Goal: Transaction & Acquisition: Purchase product/service

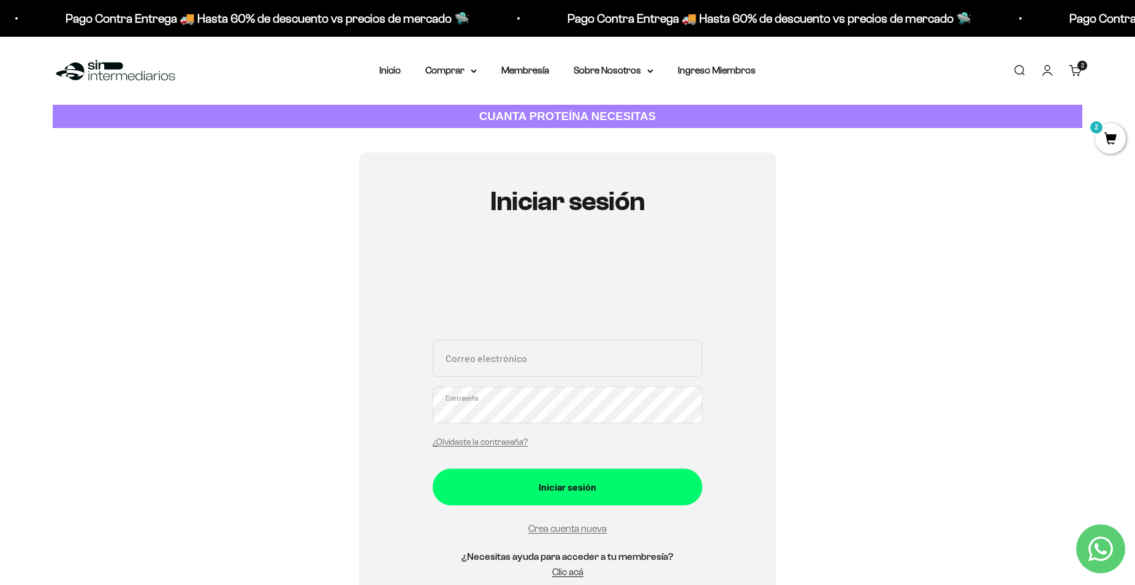
click at [1116, 133] on span "2" at bounding box center [1110, 138] width 31 height 31
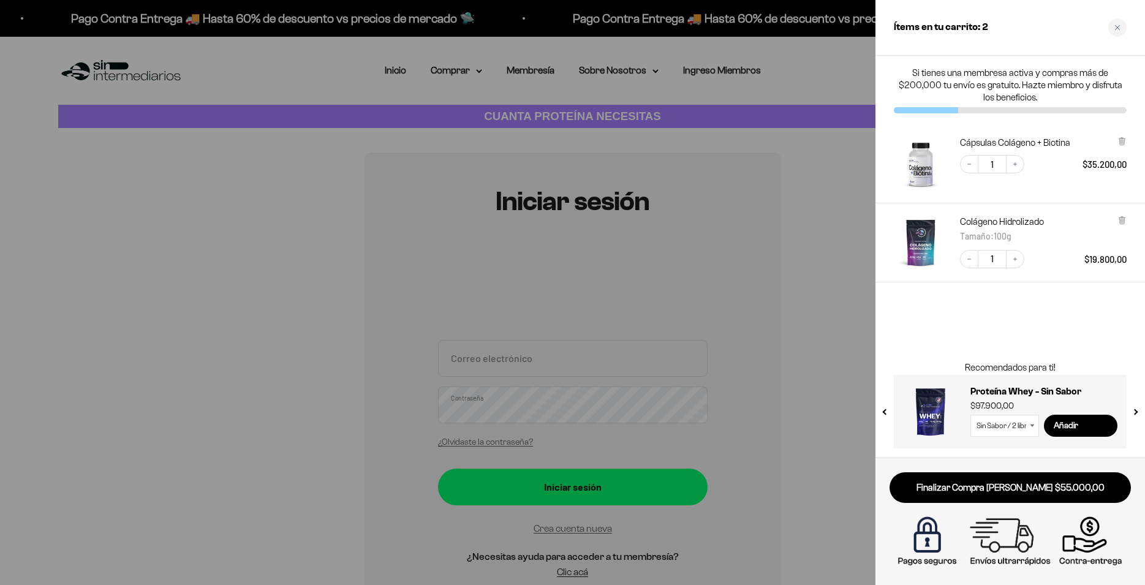
click at [454, 67] on div at bounding box center [572, 292] width 1145 height 585
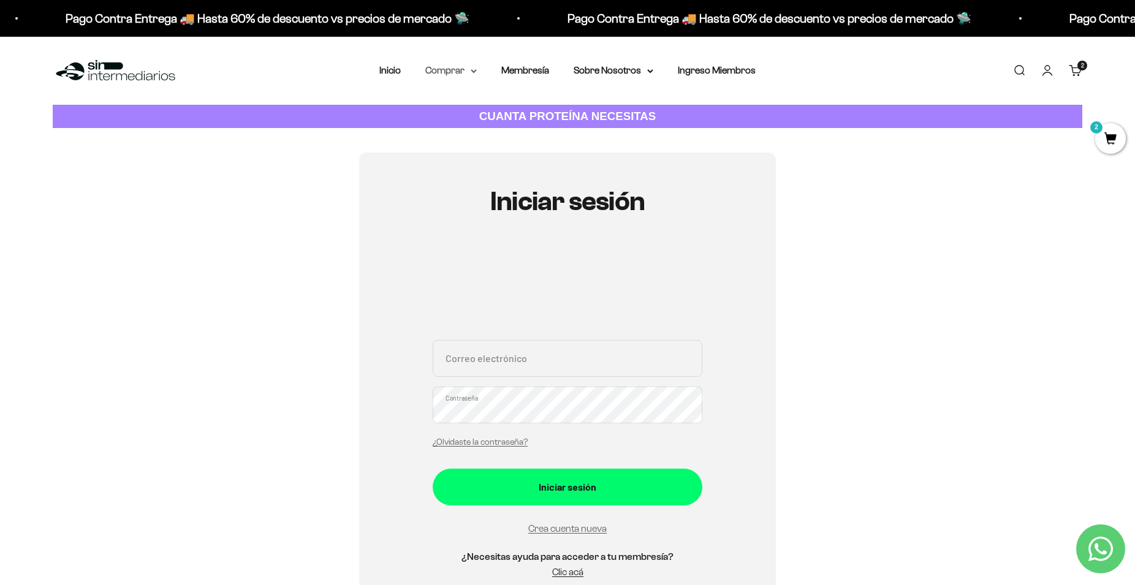
click at [442, 76] on summary "Comprar" at bounding box center [450, 70] width 51 height 16
click at [476, 138] on span "Otros Suplementos" at bounding box center [474, 133] width 82 height 16
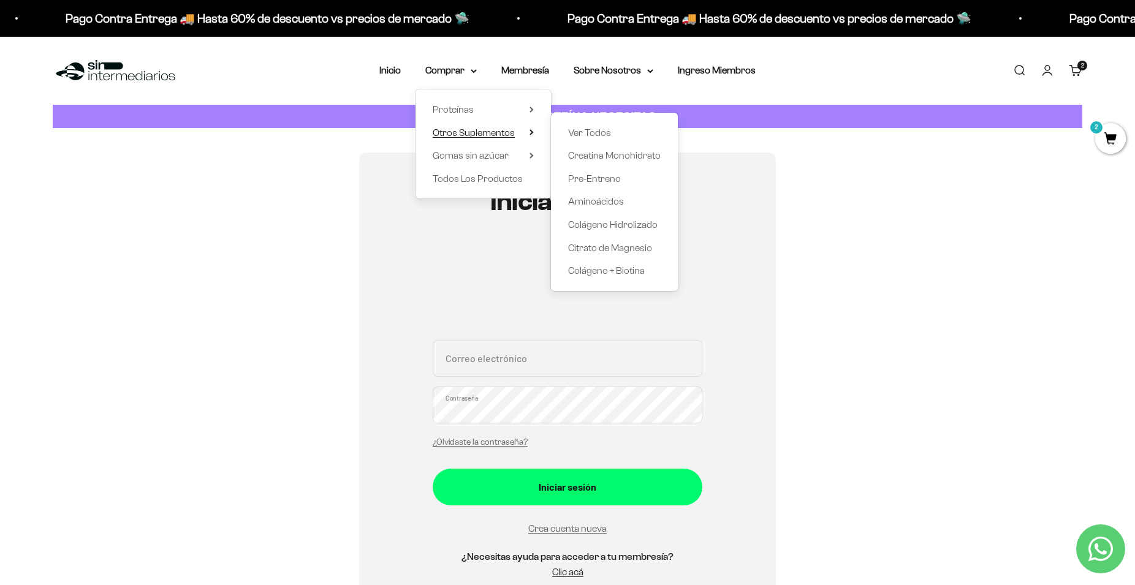
click at [476, 138] on span "Otros Suplementos" at bounding box center [474, 133] width 82 height 16
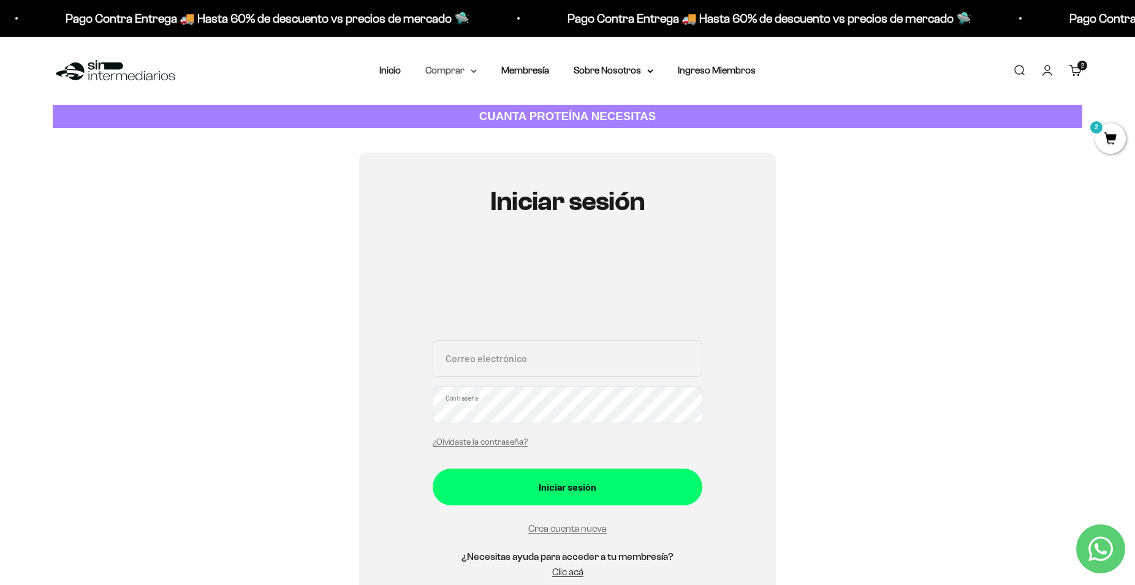
click at [454, 72] on summary "Comprar" at bounding box center [450, 70] width 51 height 16
click at [379, 67] on link "Inicio" at bounding box center [389, 70] width 21 height 10
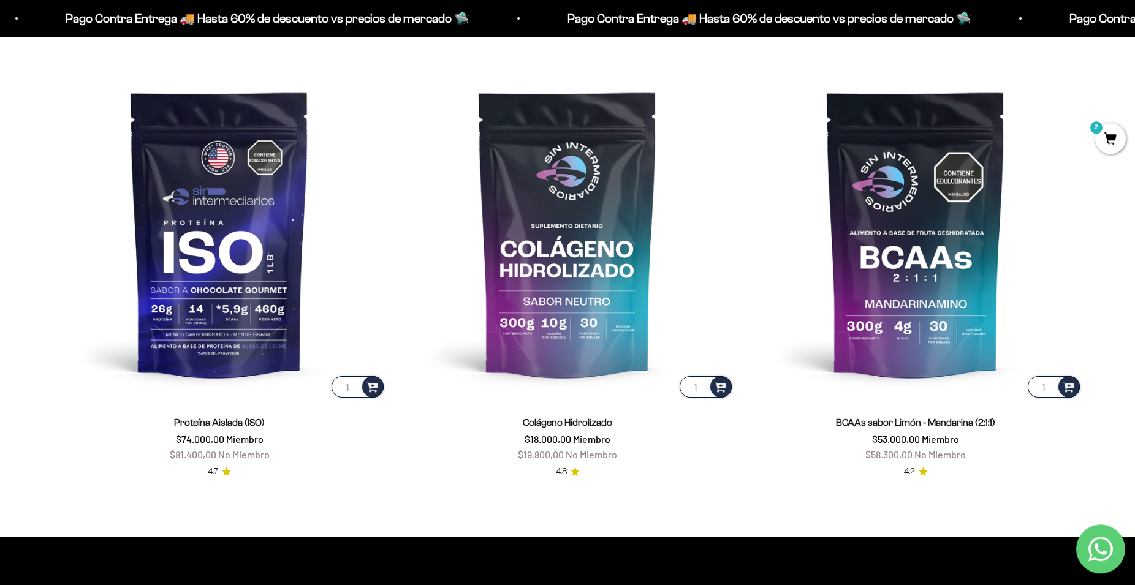
scroll to position [1062, 0]
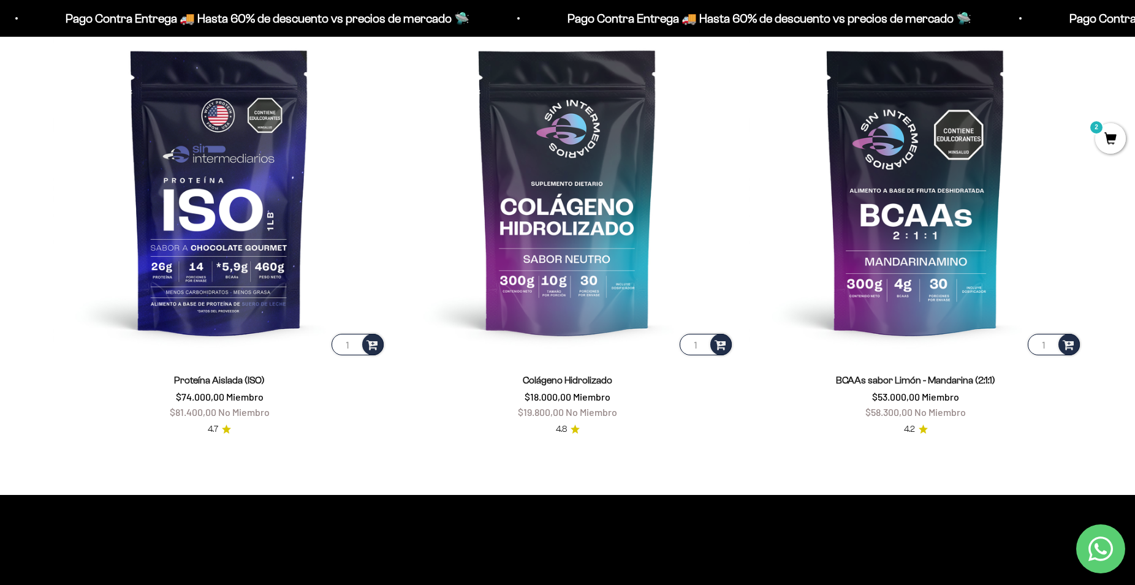
click at [1113, 142] on span "2" at bounding box center [1110, 138] width 31 height 31
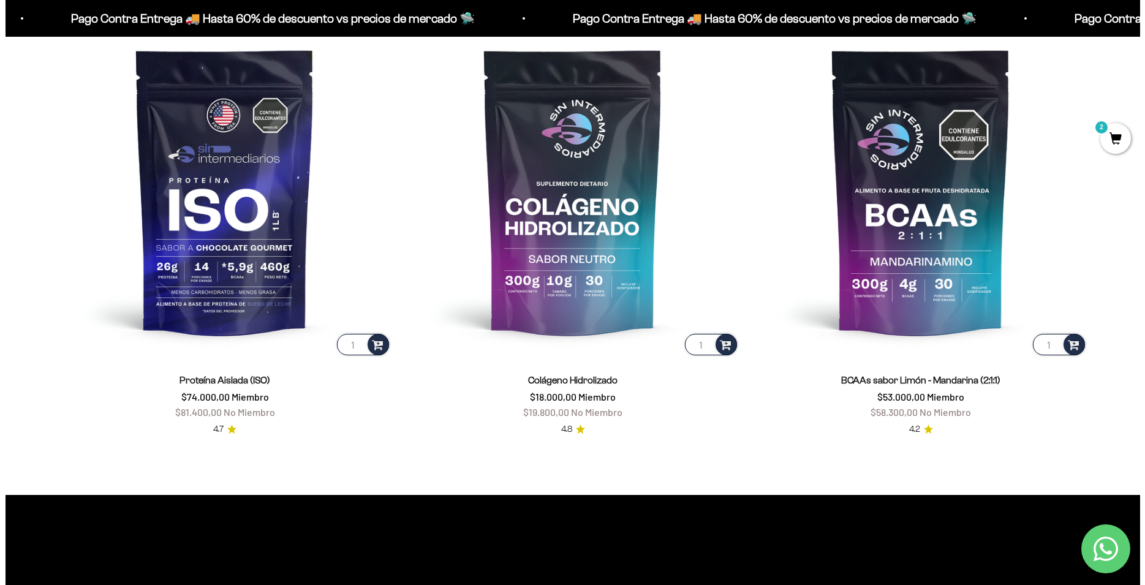
scroll to position [1066, 0]
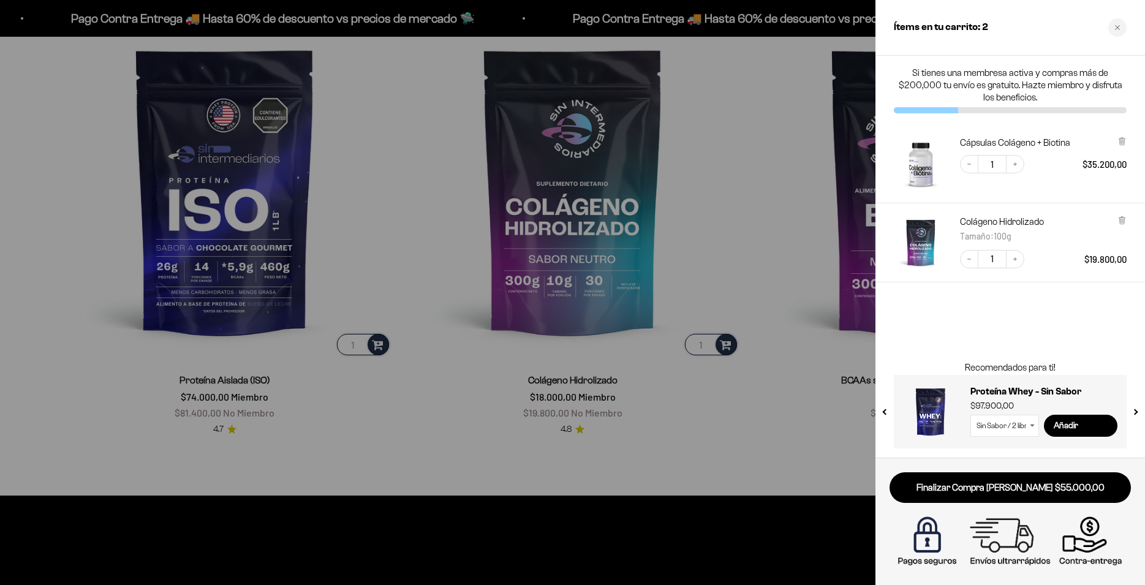
click at [741, 162] on div at bounding box center [572, 292] width 1145 height 585
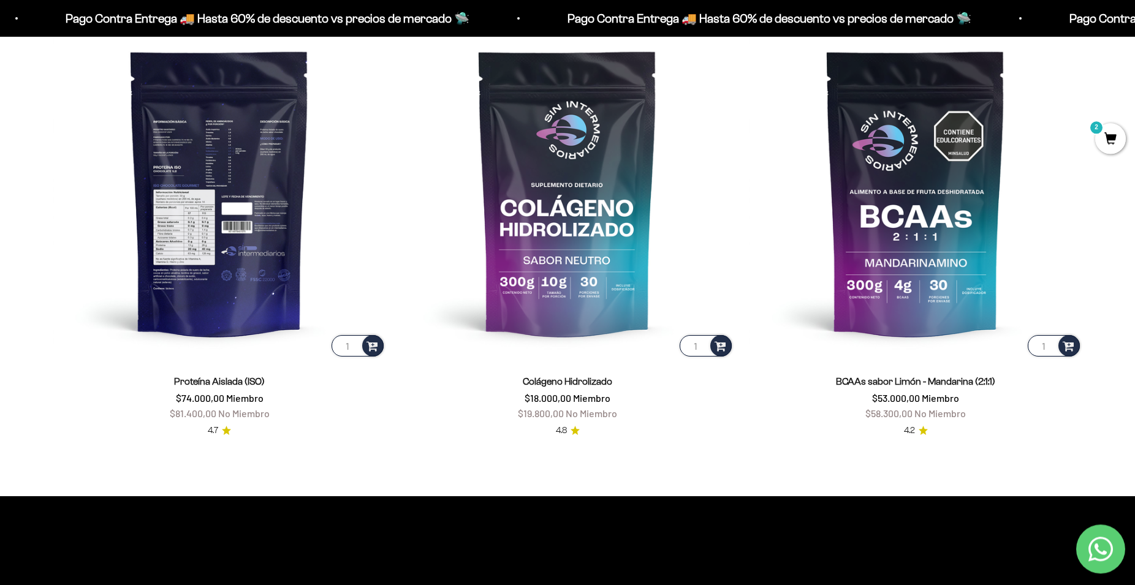
scroll to position [812, 0]
